Goal: Task Accomplishment & Management: Manage account settings

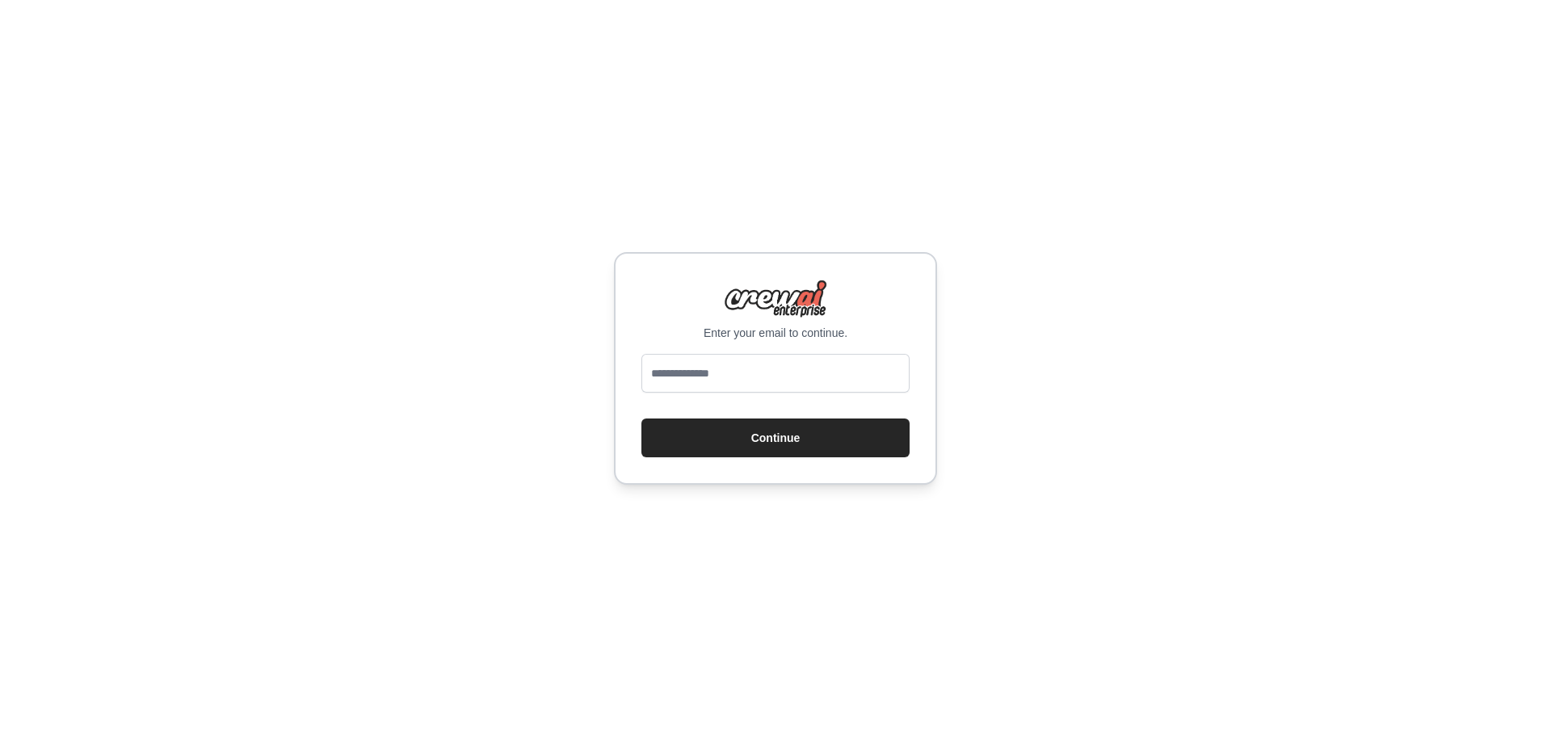
click at [784, 381] on input "email" at bounding box center [775, 373] width 268 height 39
type input "**********"
click at [800, 438] on button "Continue" at bounding box center [775, 437] width 268 height 39
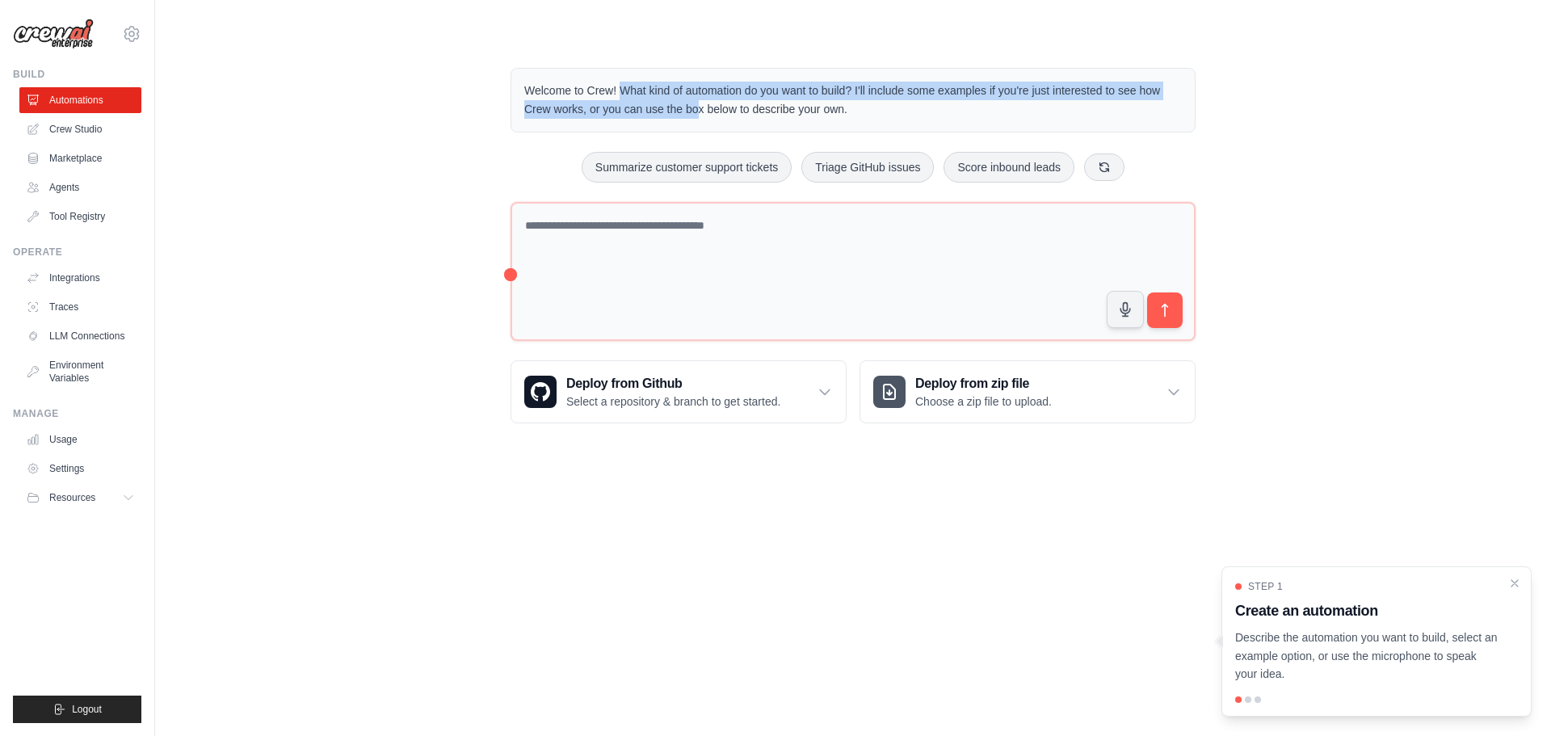
drag, startPoint x: 557, startPoint y: 86, endPoint x: 793, endPoint y: 122, distance: 239.3
click at [690, 110] on p "Welcome to Crew! What kind of automation do you want to build? I'll include som…" at bounding box center [853, 100] width 658 height 37
drag, startPoint x: 803, startPoint y: 90, endPoint x: 802, endPoint y: 103, distance: 12.9
click at [805, 89] on p "Welcome to Crew! What kind of automation do you want to build? I'll include som…" at bounding box center [853, 100] width 658 height 37
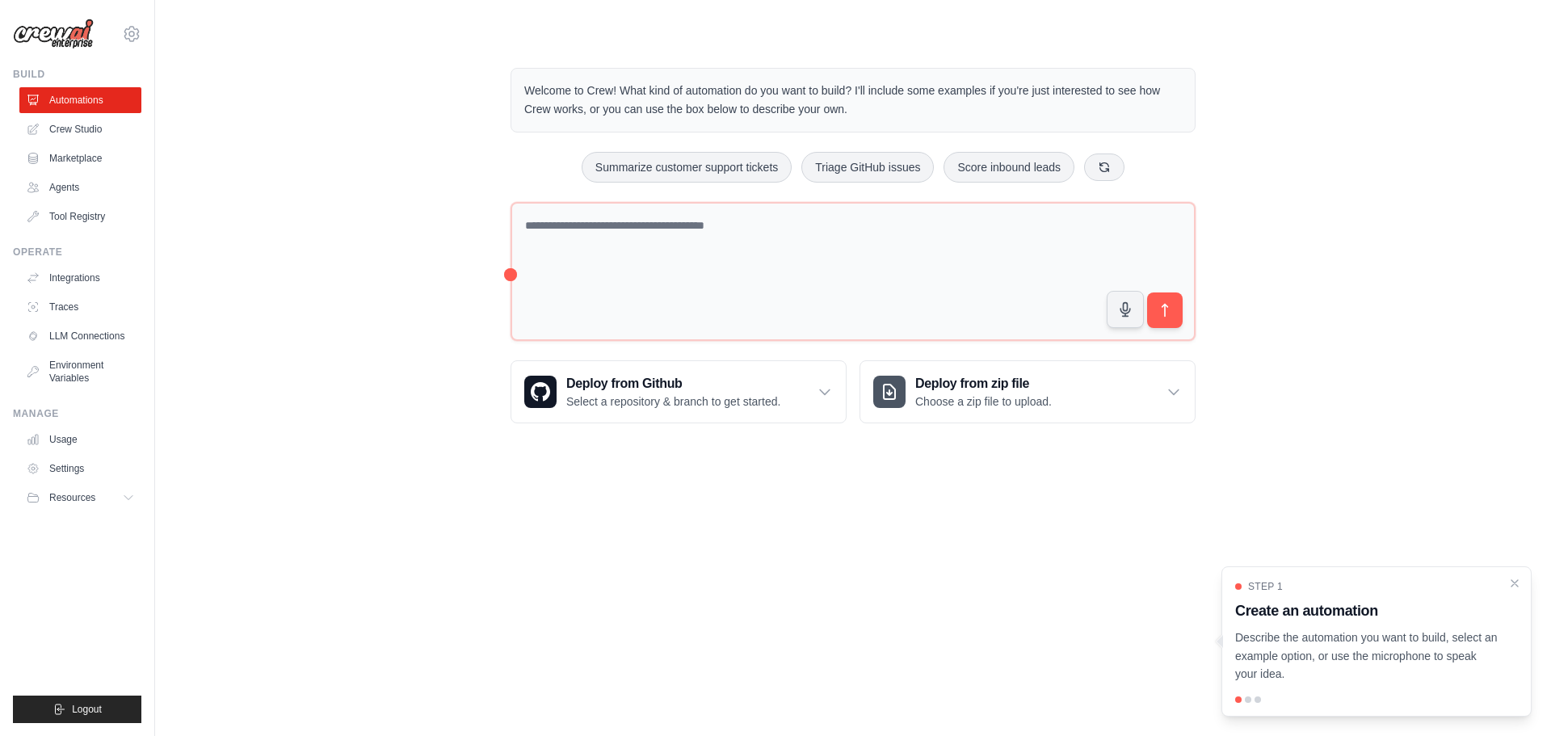
click at [468, 142] on div "Welcome to Crew! What kind of automation do you want to build? I'll include som…" at bounding box center [853, 245] width 1344 height 407
click at [1515, 582] on icon "Close walkthrough" at bounding box center [1514, 581] width 7 height 7
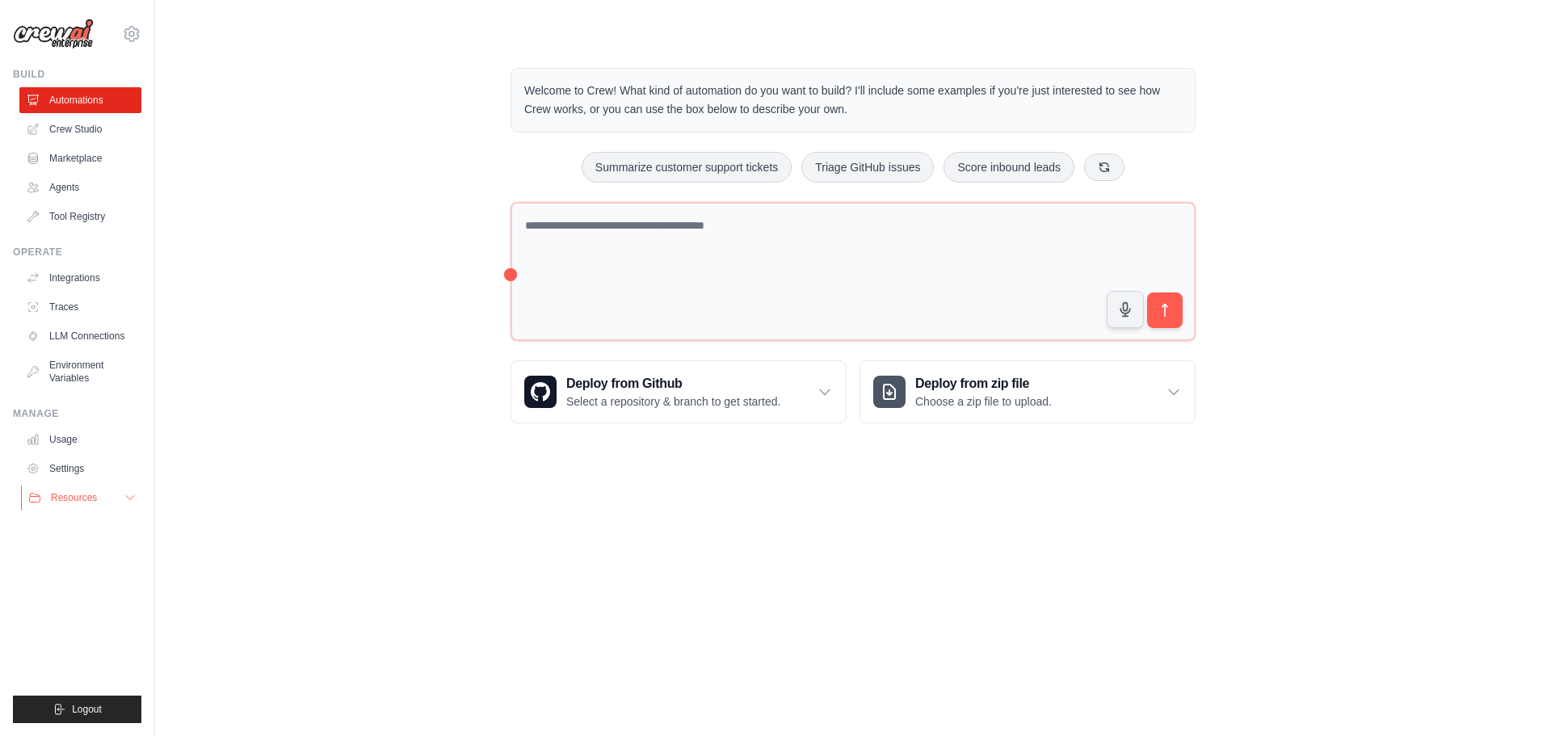
click at [124, 492] on icon at bounding box center [130, 497] width 13 height 13
click at [126, 493] on icon at bounding box center [130, 497] width 13 height 13
click at [138, 29] on icon at bounding box center [131, 33] width 19 height 19
drag, startPoint x: 207, startPoint y: 51, endPoint x: 302, endPoint y: 102, distance: 108.0
click at [208, 53] on div "Welcome to Crew! What kind of automation do you want to build? I'll include som…" at bounding box center [853, 245] width 1344 height 407
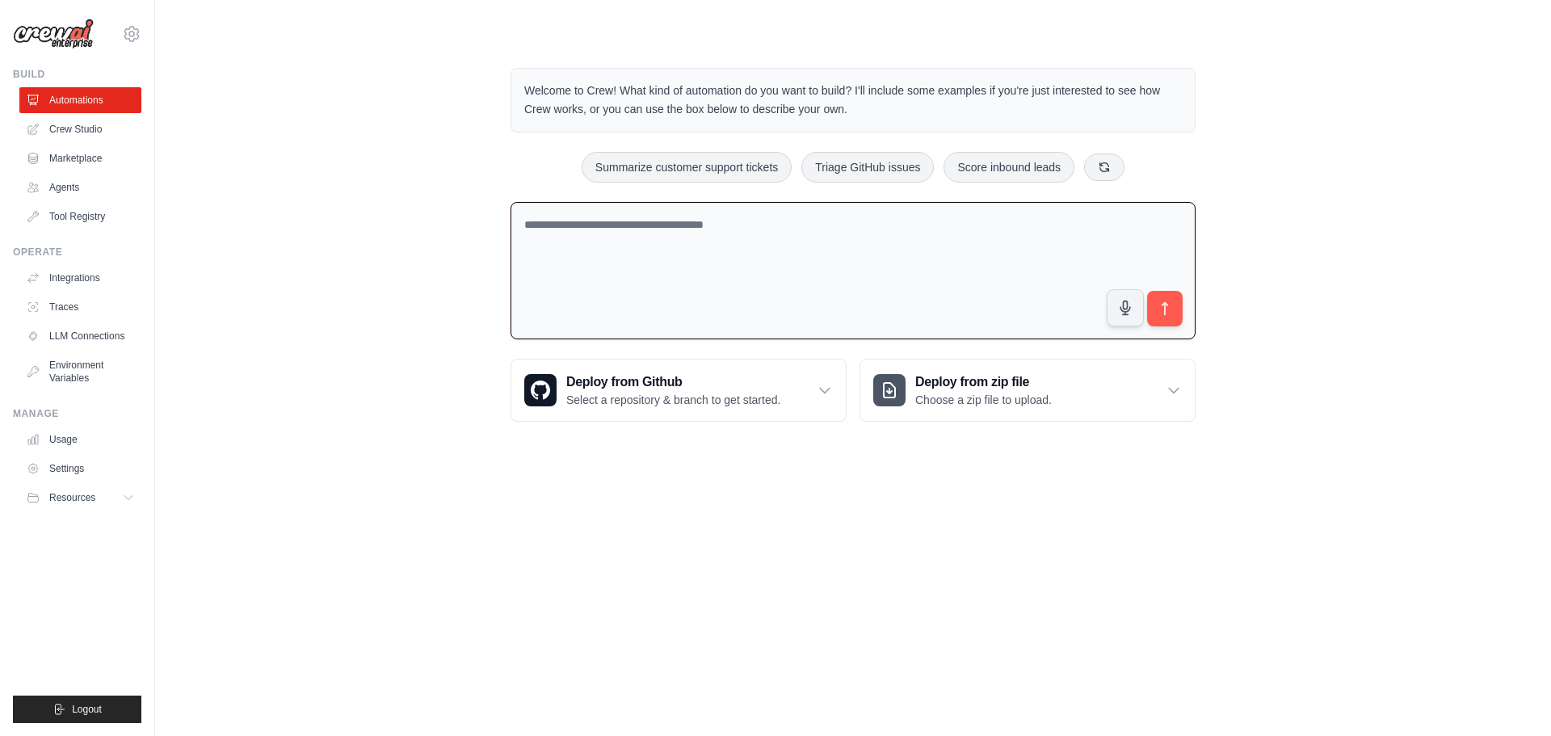
click at [983, 290] on textarea at bounding box center [852, 271] width 685 height 138
click at [64, 122] on link "Crew Studio" at bounding box center [82, 129] width 122 height 26
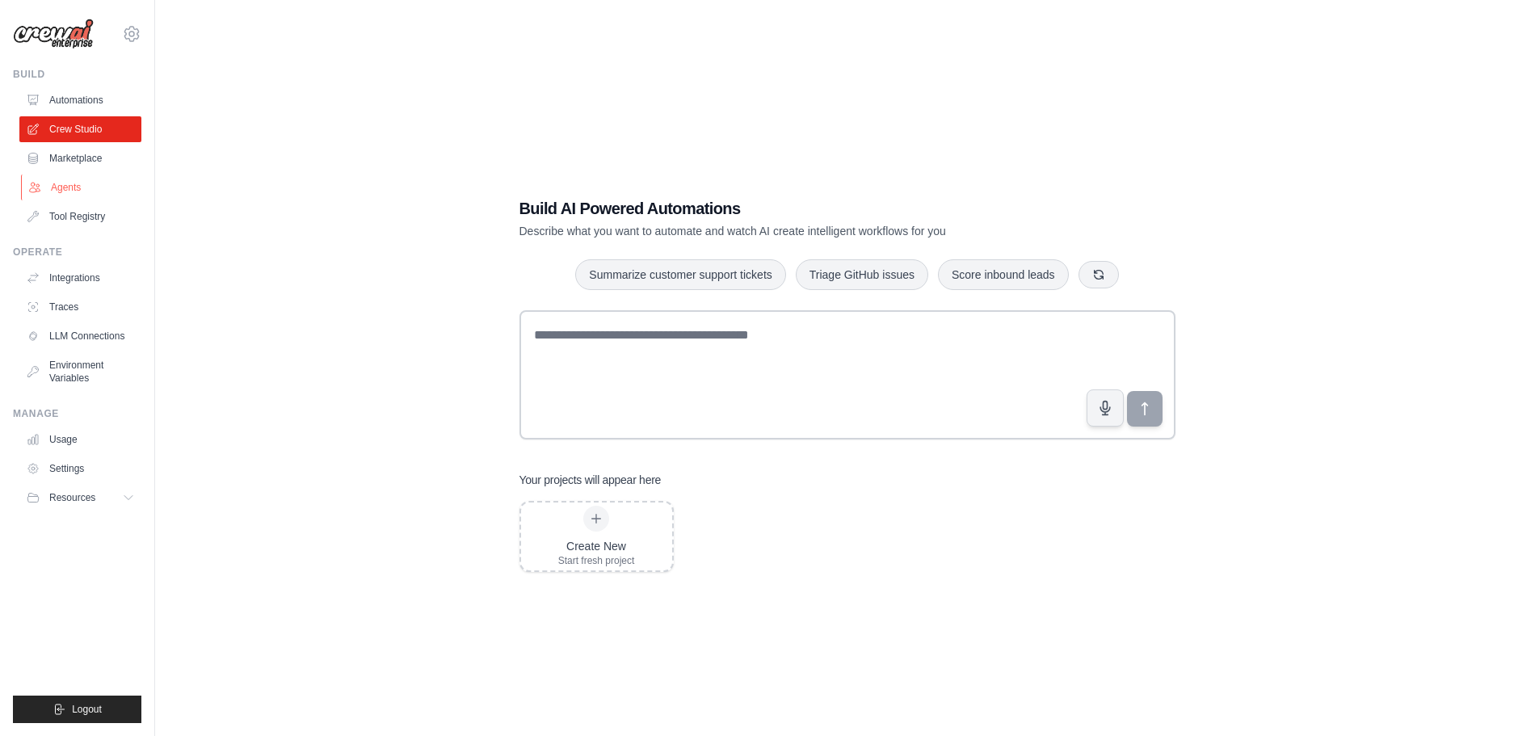
click at [81, 191] on link "Agents" at bounding box center [82, 187] width 122 height 26
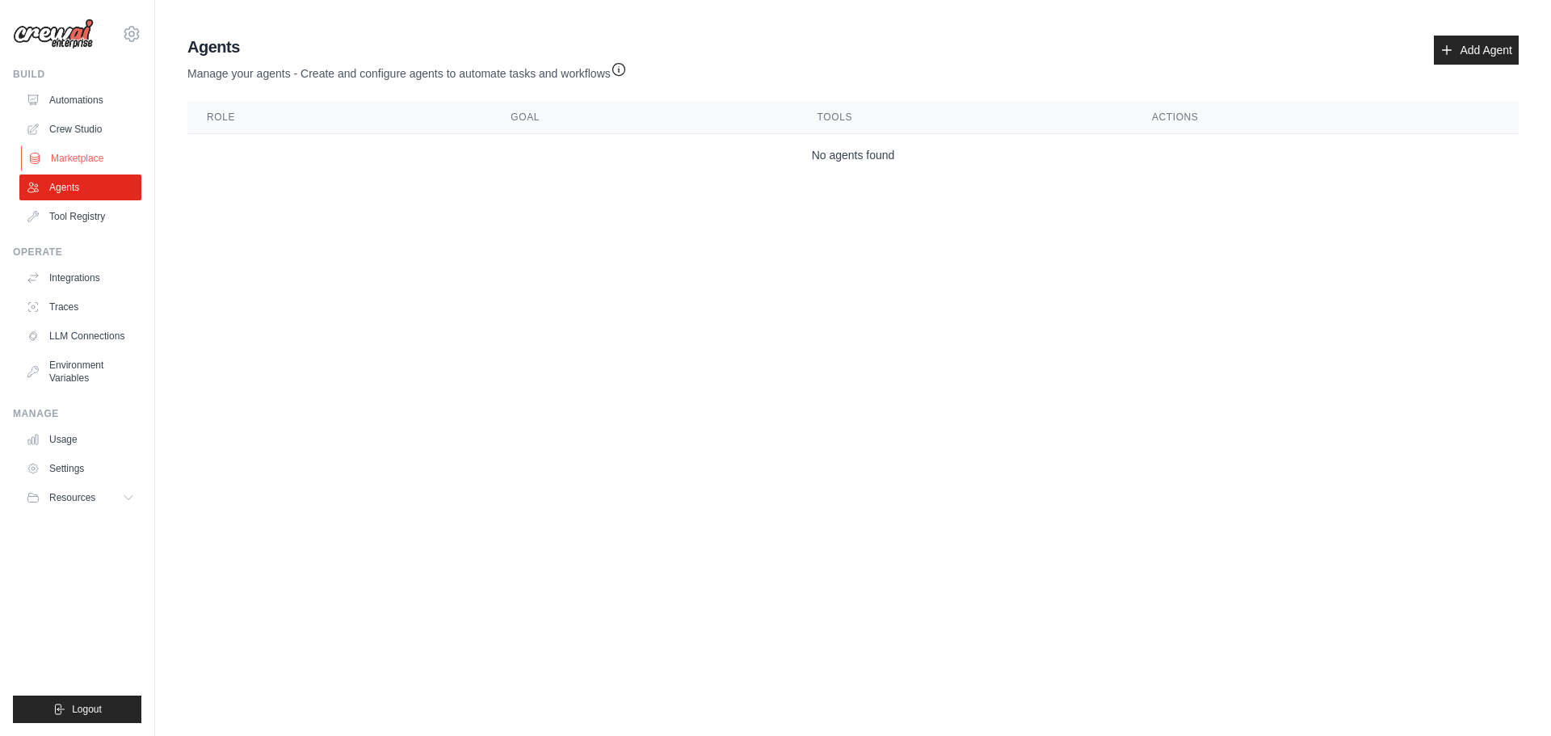
click at [78, 147] on link "Marketplace" at bounding box center [82, 158] width 122 height 26
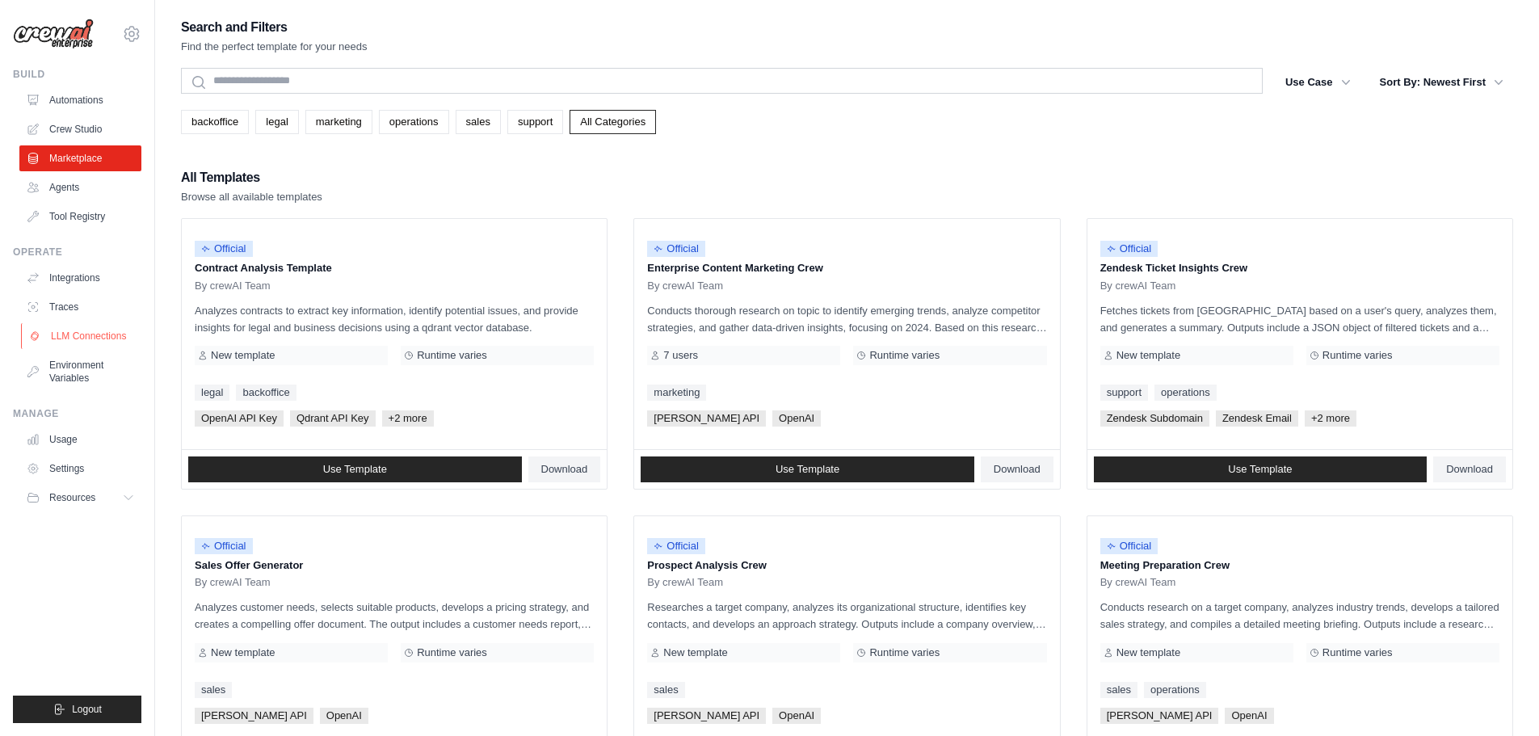
click at [102, 332] on link "LLM Connections" at bounding box center [82, 336] width 122 height 26
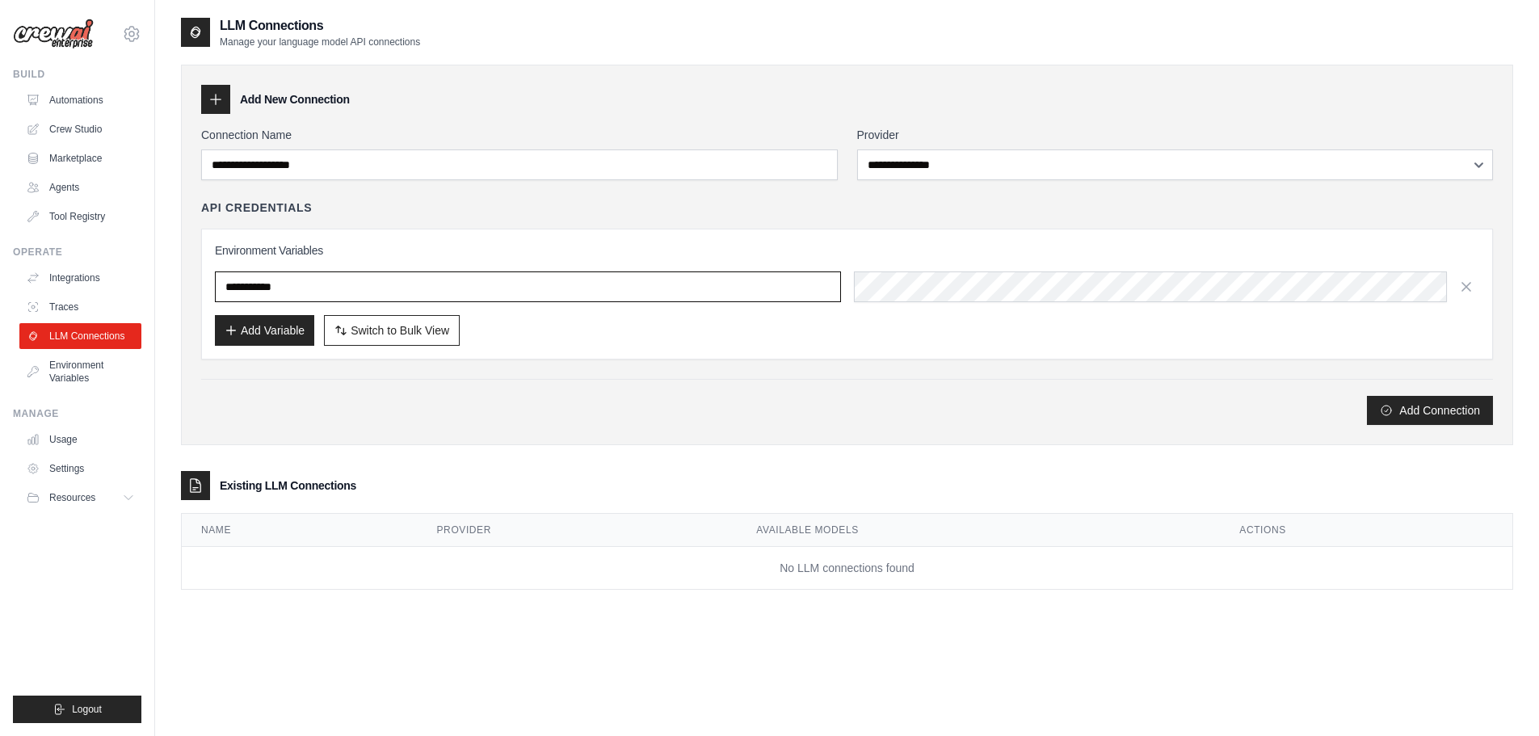
click at [315, 275] on input "text" at bounding box center [528, 286] width 626 height 31
click at [258, 293] on input "text" at bounding box center [528, 286] width 626 height 31
click at [617, 589] on div "Name Provider Available Models Actions No LLM connections found" at bounding box center [847, 551] width 1332 height 77
click at [277, 41] on p "Manage your language model API connections" at bounding box center [320, 42] width 200 height 13
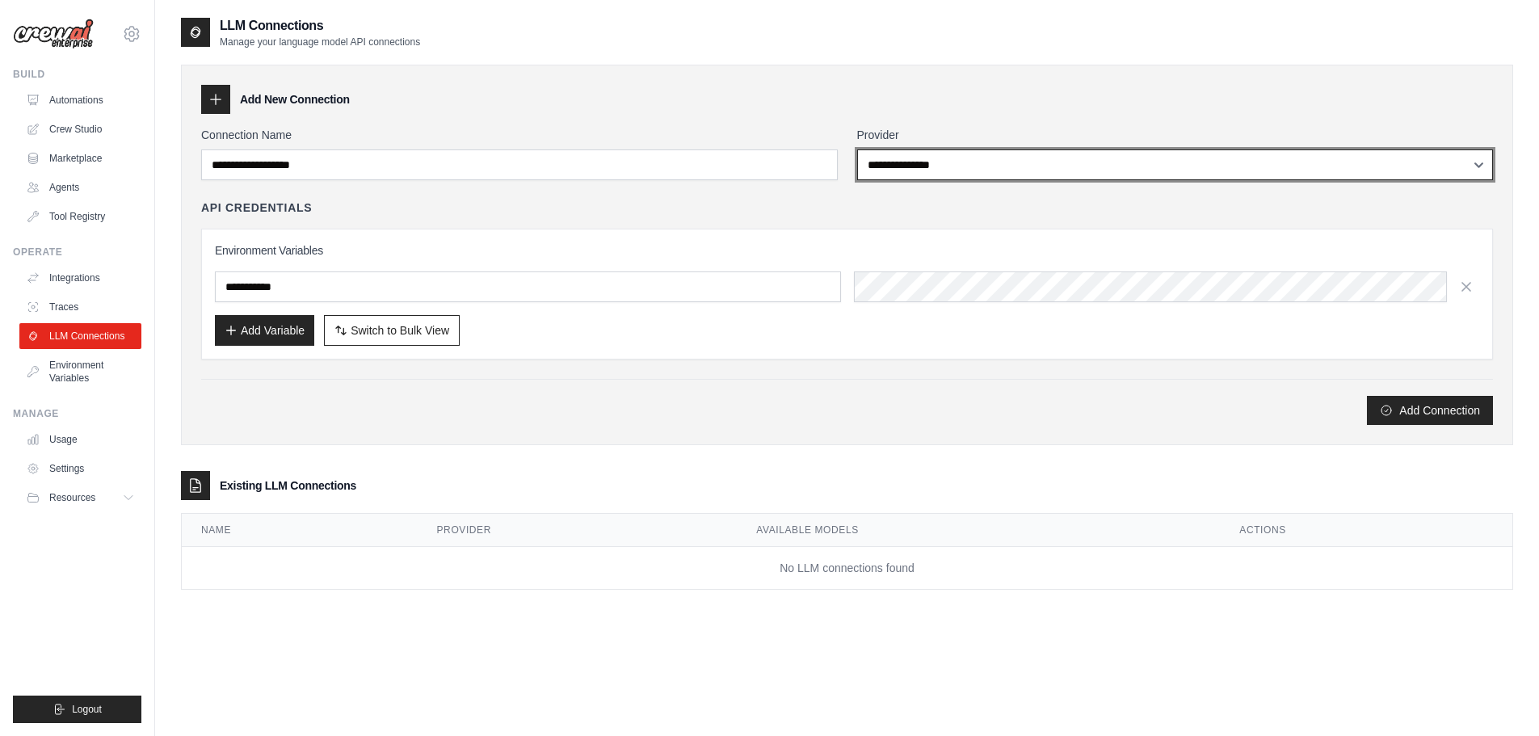
click at [964, 166] on select "**********" at bounding box center [1175, 164] width 637 height 31
click at [961, 166] on select "**********" at bounding box center [1175, 164] width 637 height 31
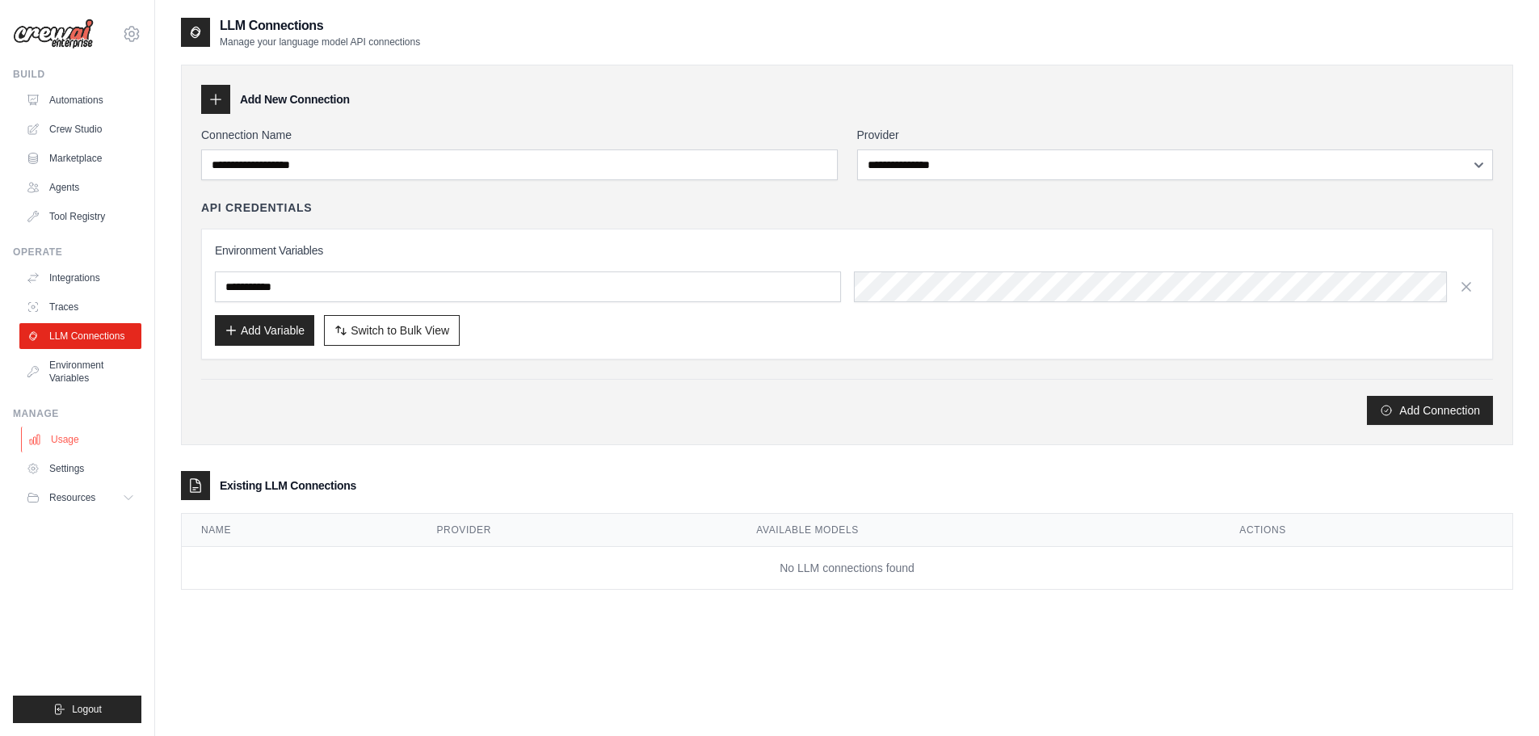
click at [94, 442] on link "Usage" at bounding box center [82, 439] width 122 height 26
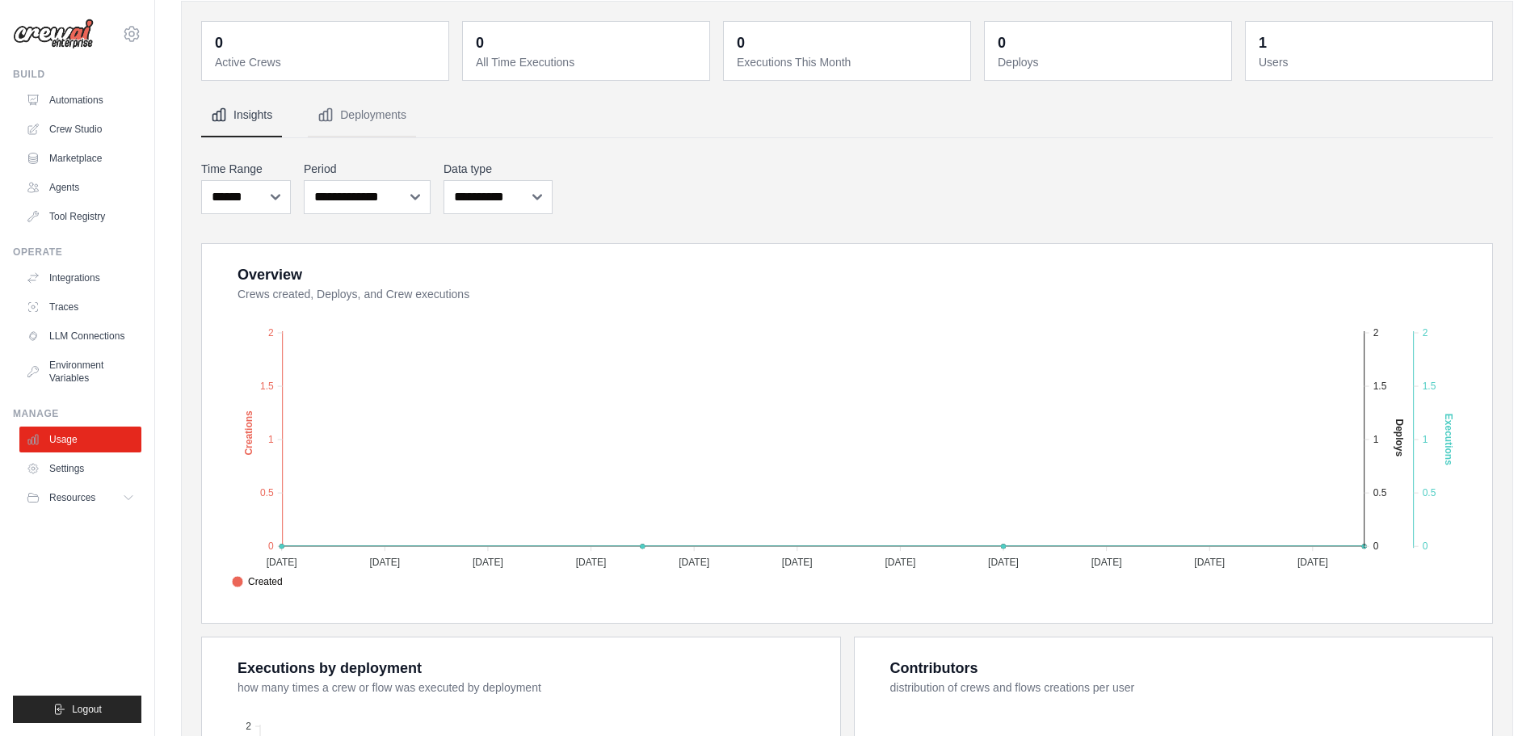
scroll to position [32, 0]
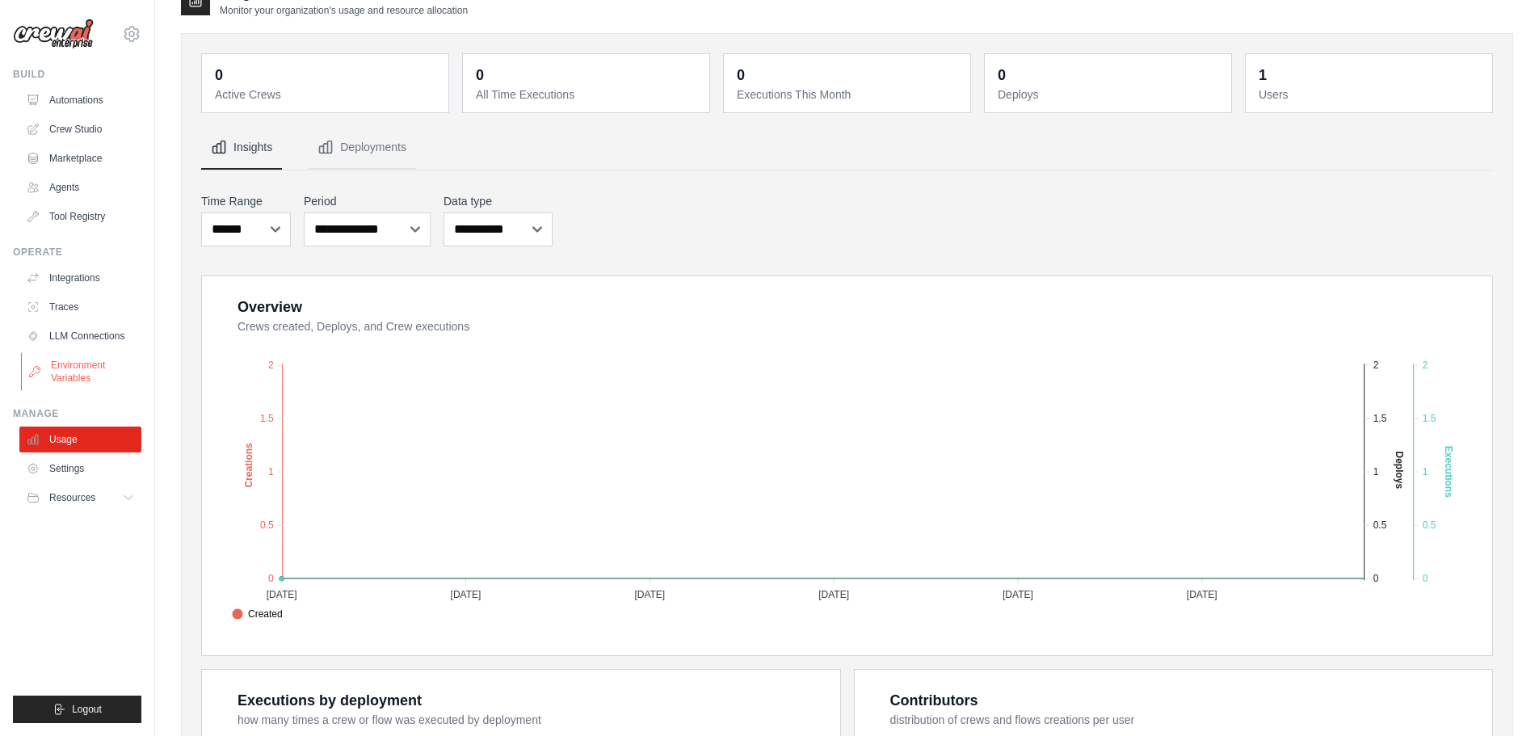
click at [75, 366] on link "Environment Variables" at bounding box center [82, 371] width 122 height 39
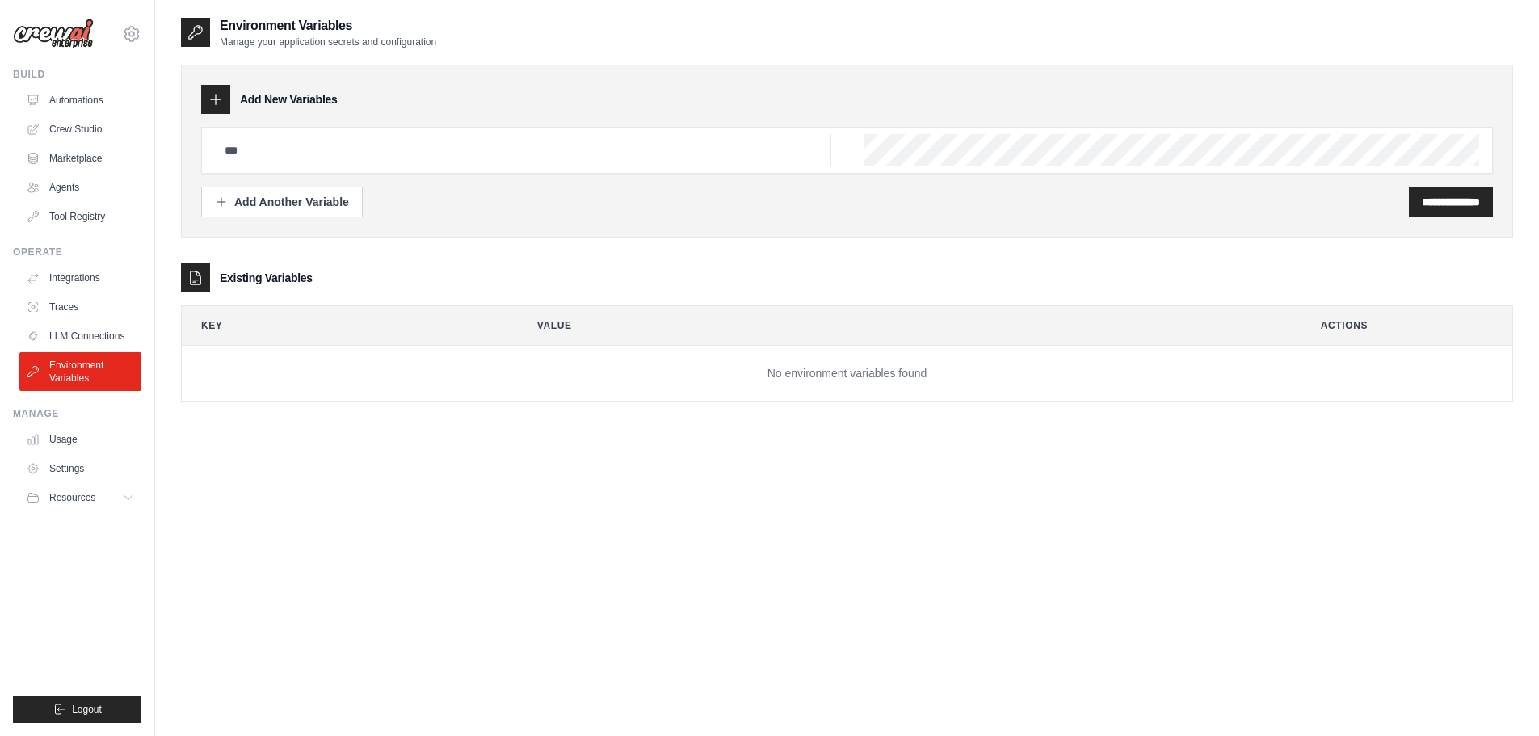
click at [75, 320] on ul "Integrations Traces LLM Connections Environment Variables" at bounding box center [80, 328] width 122 height 126
click at [69, 280] on link "Integrations" at bounding box center [82, 278] width 122 height 26
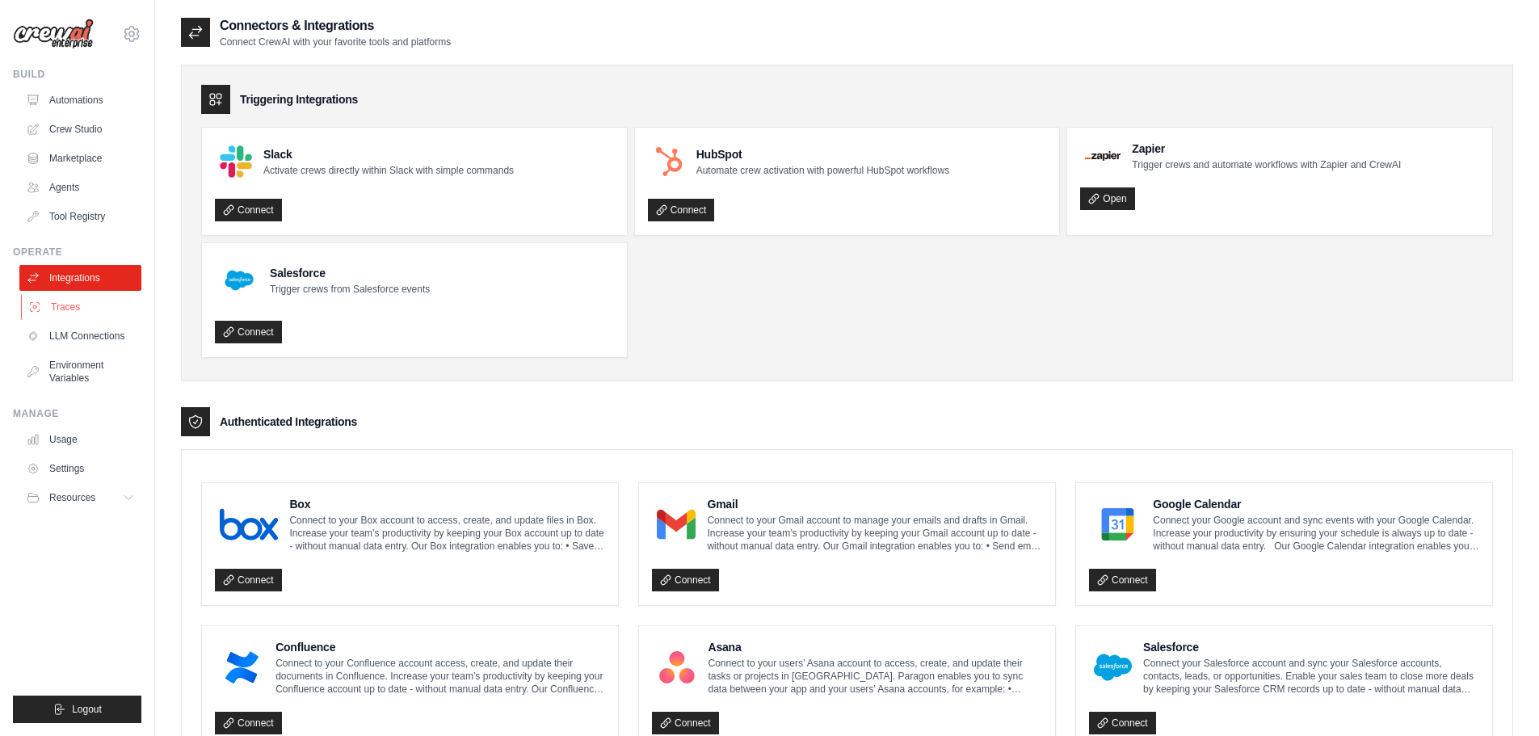
click at [64, 313] on link "Traces" at bounding box center [82, 307] width 122 height 26
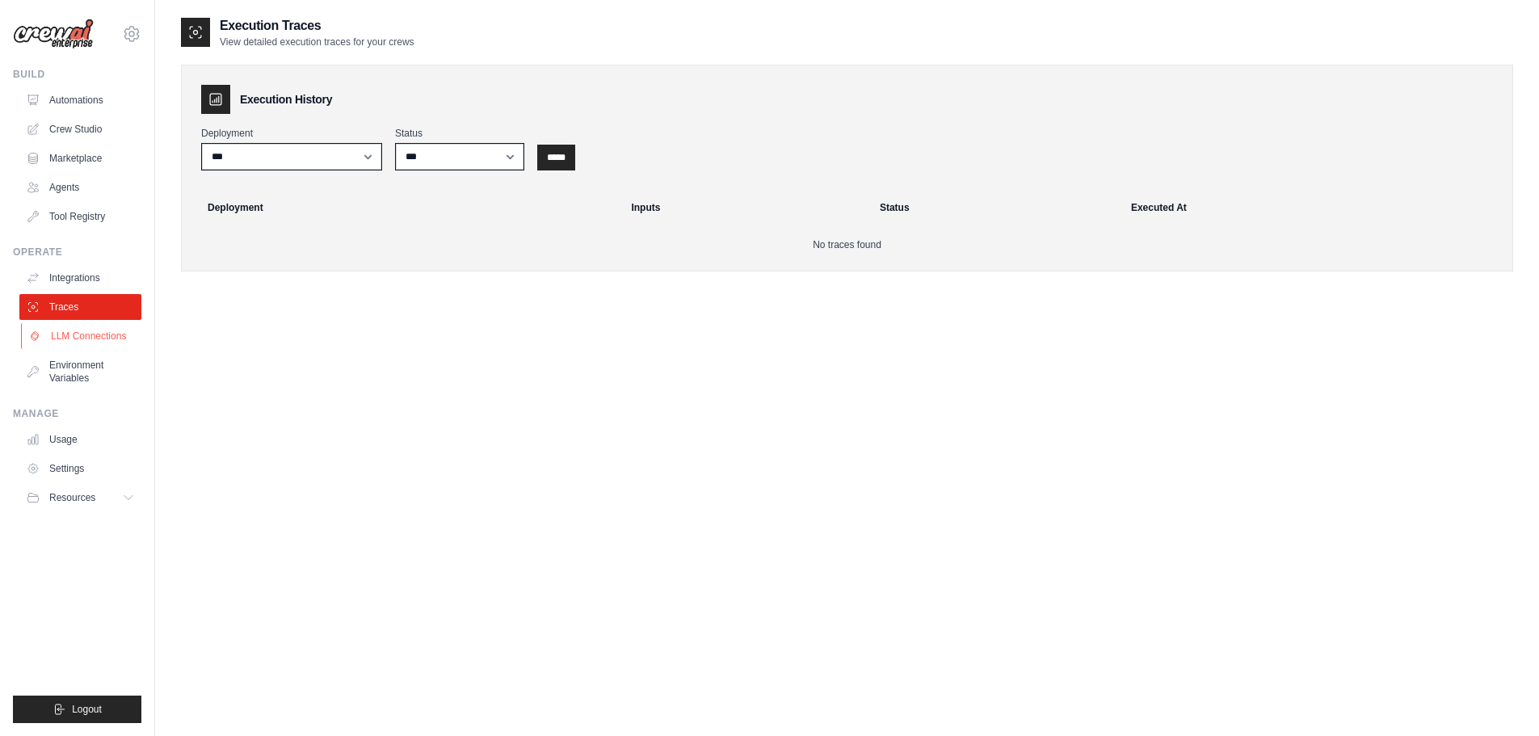
click at [74, 337] on link "LLM Connections" at bounding box center [82, 336] width 122 height 26
